Goal: Navigation & Orientation: Find specific page/section

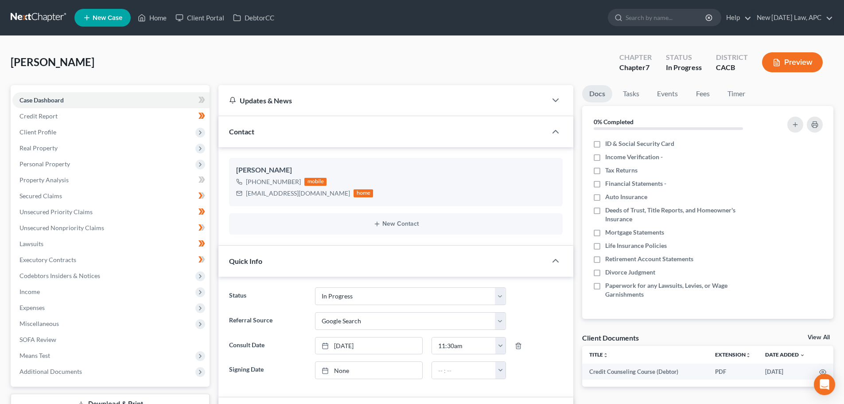
select select "5"
select select "4"
click at [63, 143] on span "Real Property" at bounding box center [110, 148] width 197 height 16
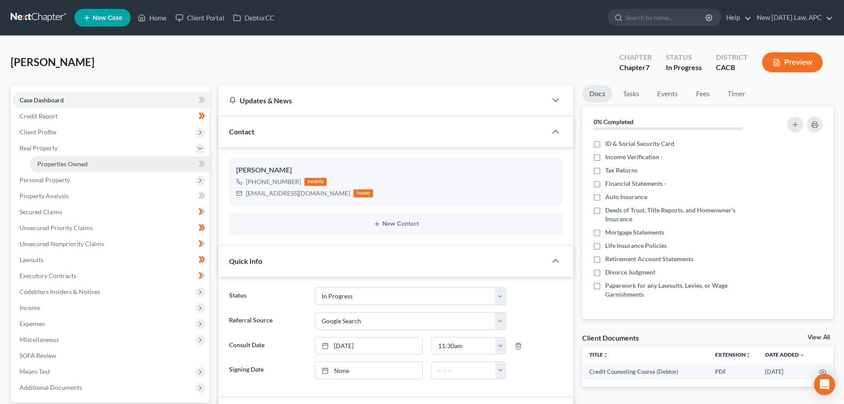
click at [79, 166] on span "Properties Owned" at bounding box center [62, 164] width 51 height 8
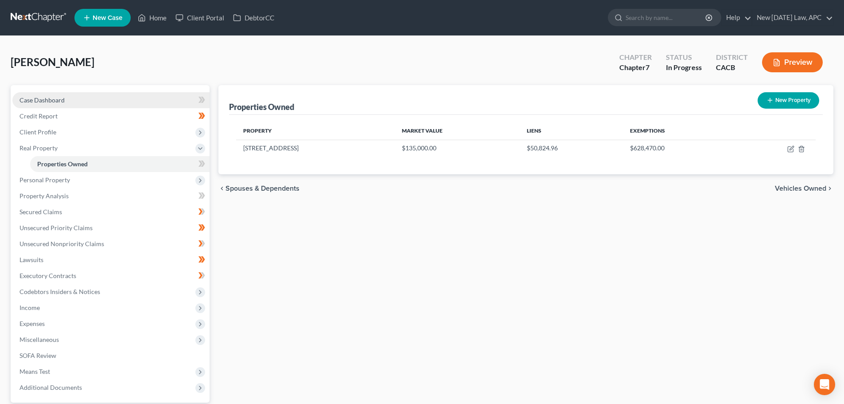
click at [56, 97] on span "Case Dashboard" at bounding box center [41, 100] width 45 height 8
select select "4"
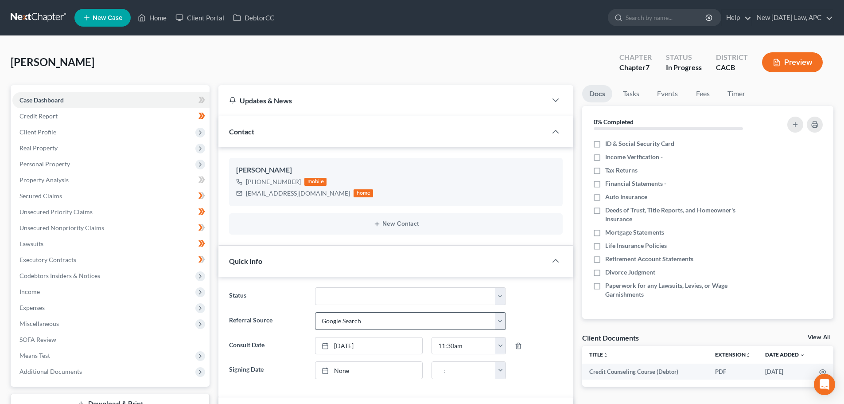
scroll to position [1974, 0]
click at [56, 237] on link "Lawsuits" at bounding box center [110, 244] width 197 height 16
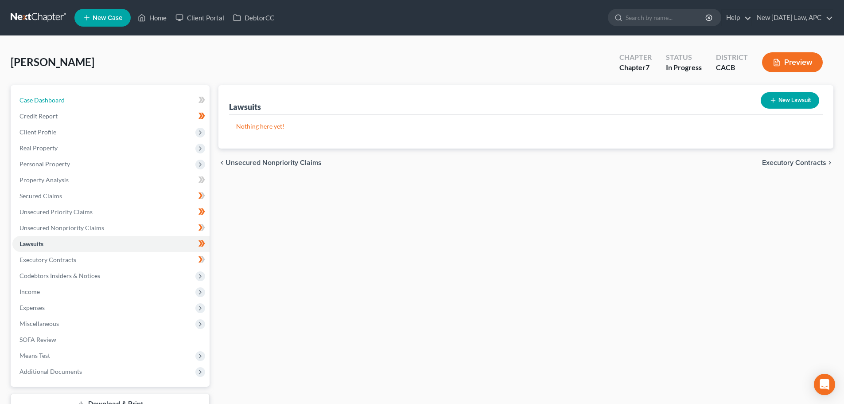
click at [66, 99] on link "Case Dashboard" at bounding box center [110, 100] width 197 height 16
select select "4"
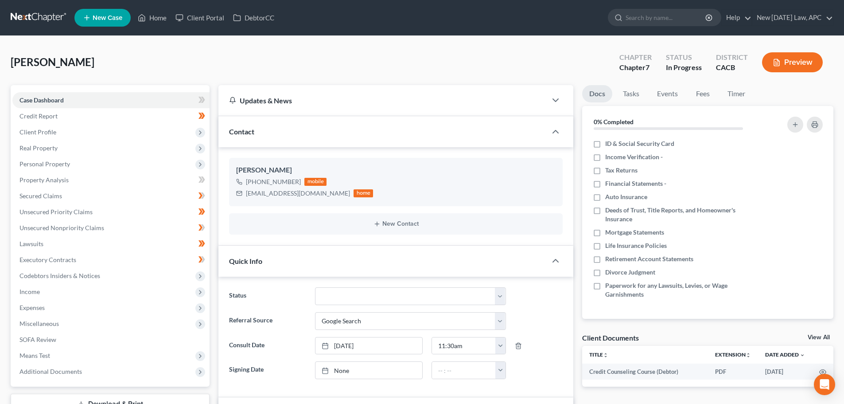
scroll to position [1974, 0]
drag, startPoint x: 41, startPoint y: 13, endPoint x: 65, endPoint y: 12, distance: 24.0
click at [41, 13] on link at bounding box center [39, 18] width 57 height 16
